Goal: Navigation & Orientation: Find specific page/section

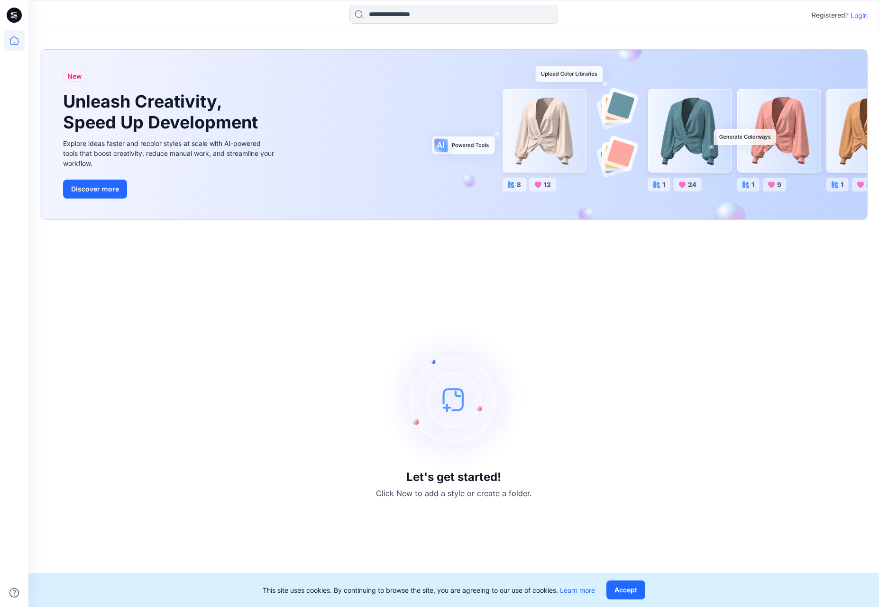
click at [859, 16] on p "Login" at bounding box center [859, 15] width 17 height 10
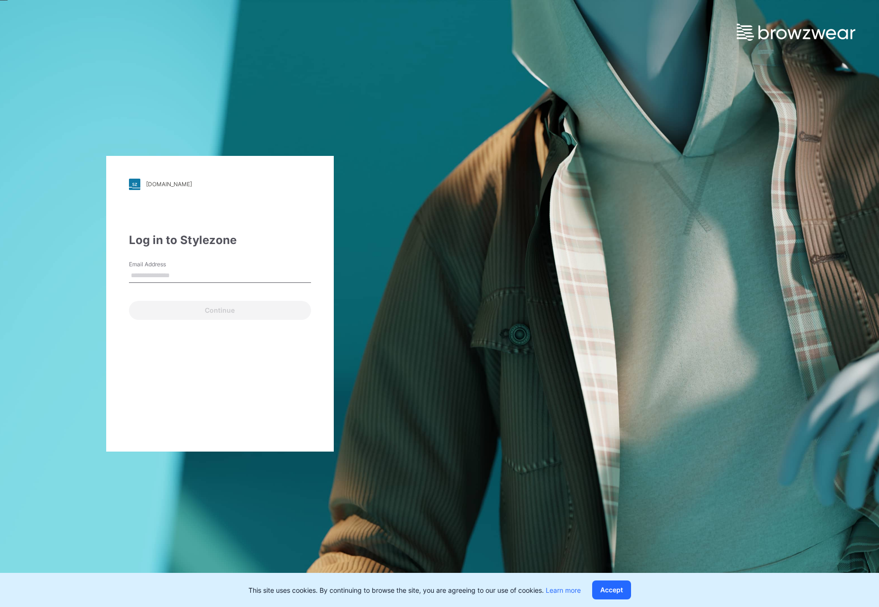
type input "**********"
click at [196, 316] on button "Continue" at bounding box center [220, 310] width 182 height 19
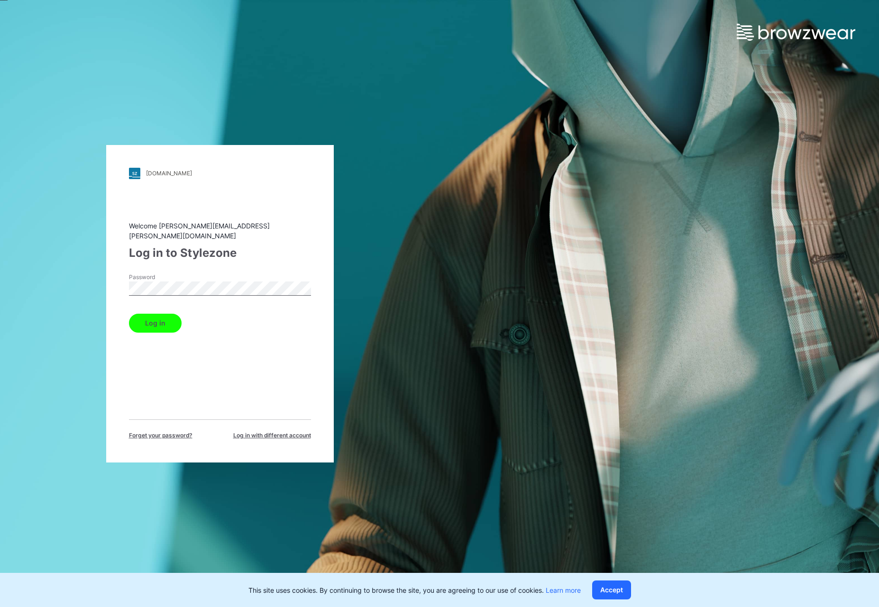
click at [154, 319] on button "Log in" at bounding box center [155, 323] width 53 height 19
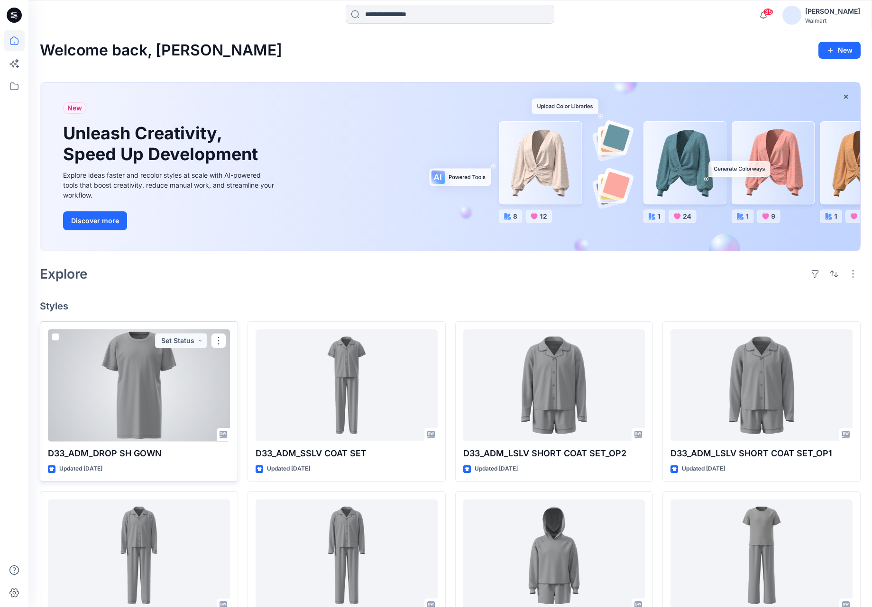
click at [163, 397] on div at bounding box center [139, 386] width 182 height 112
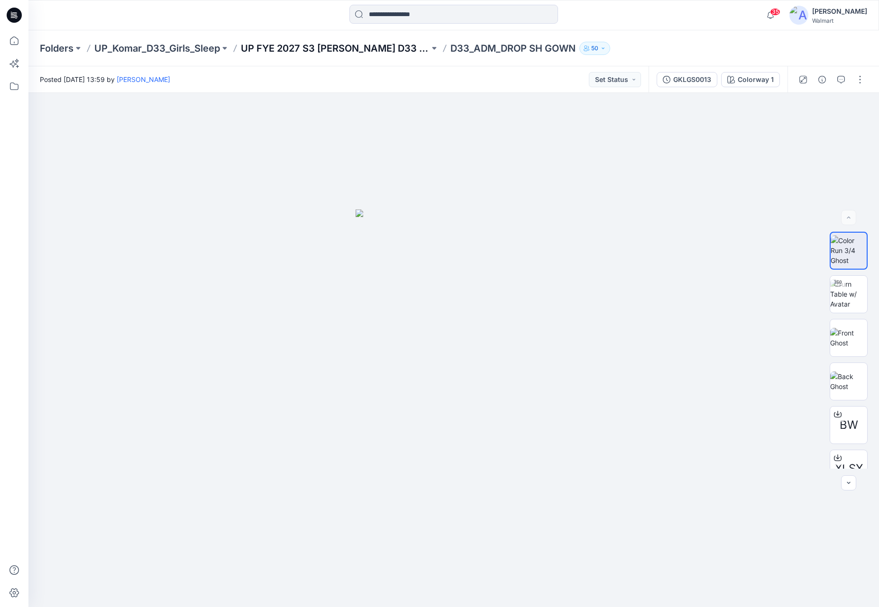
click at [361, 53] on p "UP FYE 2027 S3 [PERSON_NAME] D33 Girls Sleep" at bounding box center [335, 48] width 189 height 13
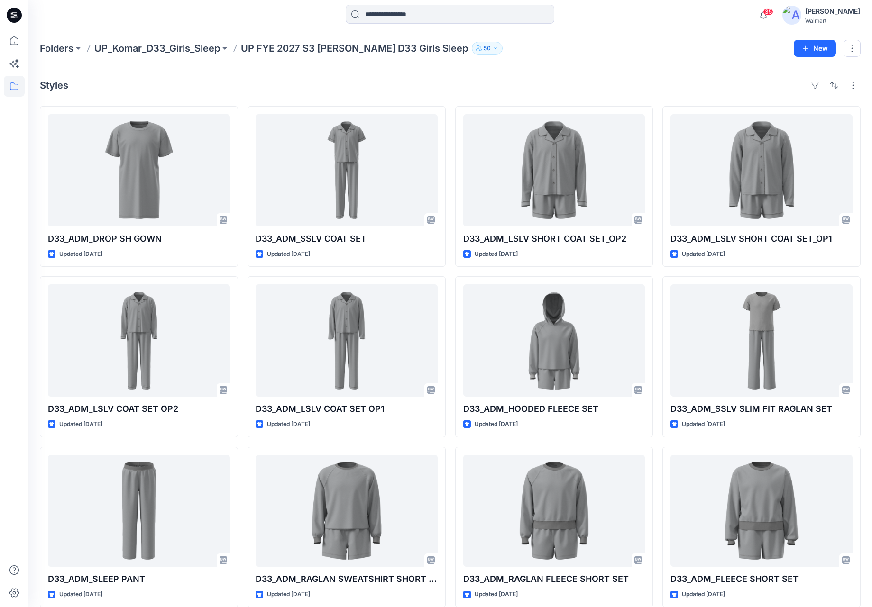
click at [786, 12] on img at bounding box center [791, 15] width 19 height 19
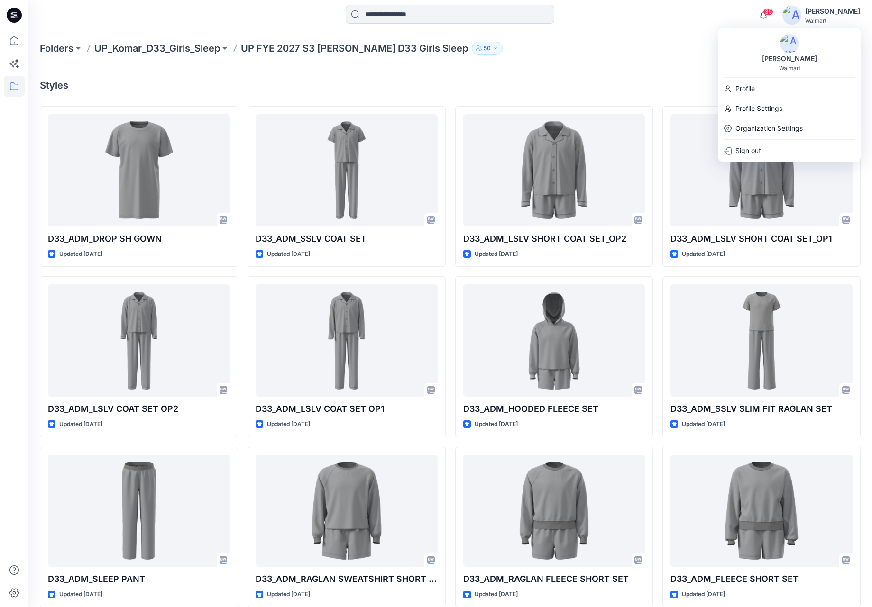
click at [791, 46] on img at bounding box center [789, 43] width 19 height 19
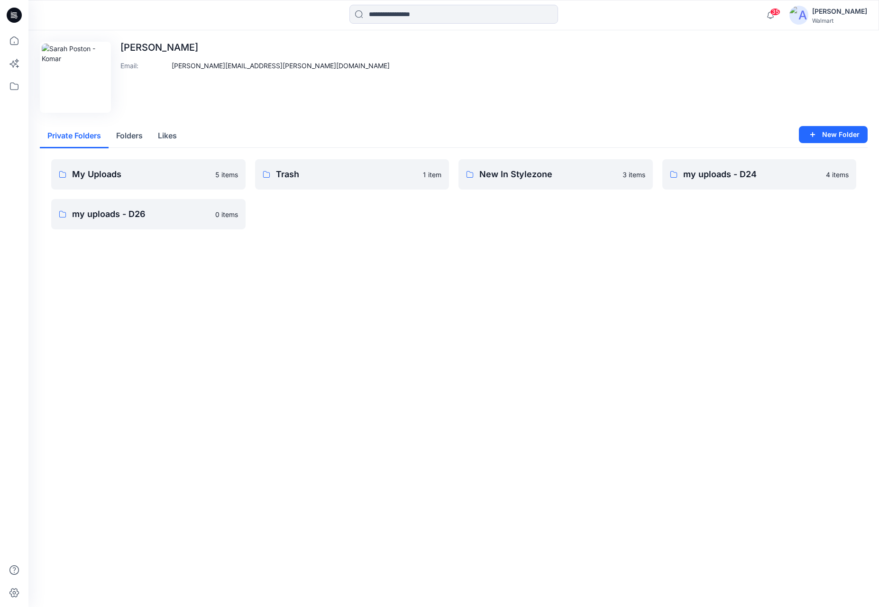
click at [8, 15] on icon at bounding box center [14, 15] width 15 height 15
